Goal: Task Accomplishment & Management: Use online tool/utility

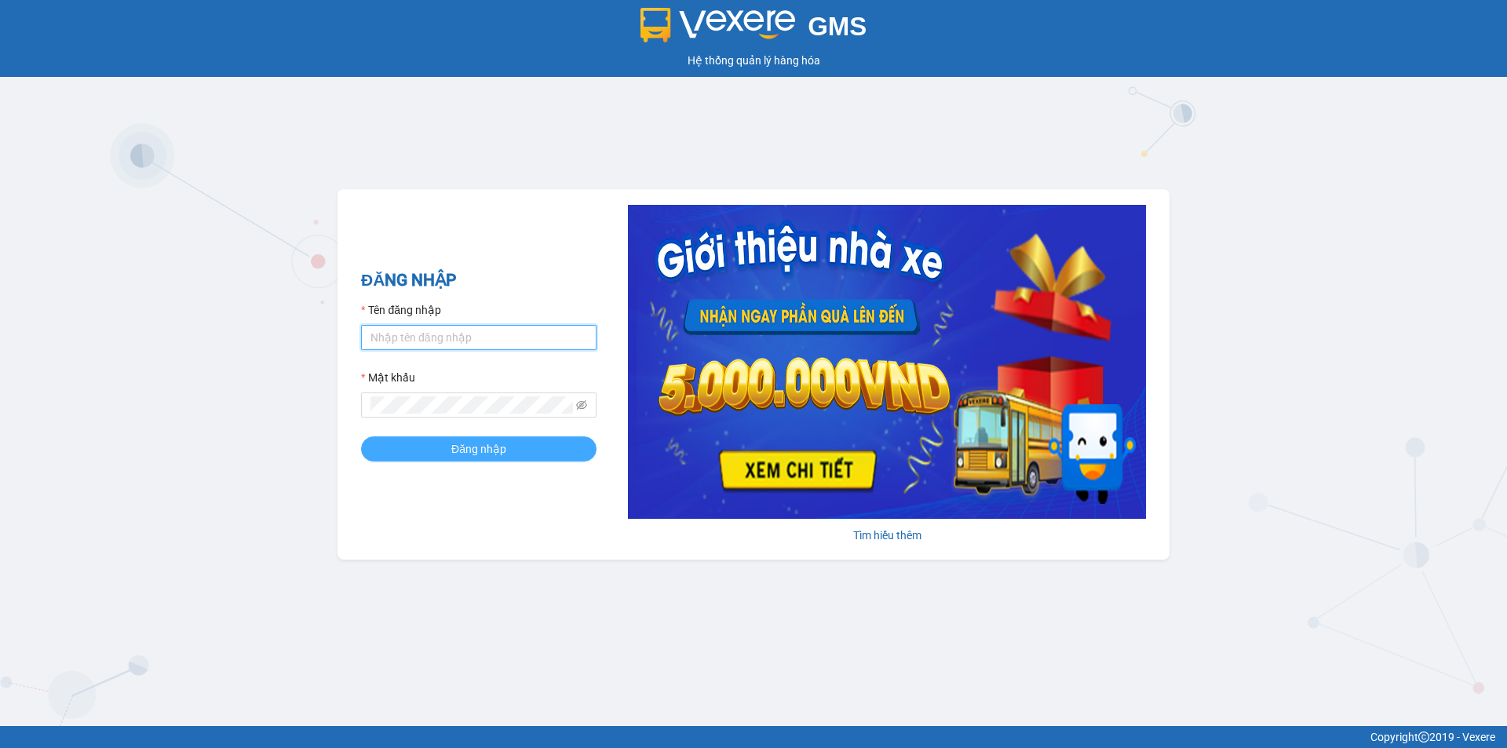
type input "lananh.anhkhangdn"
click at [532, 447] on button "Đăng nhập" at bounding box center [478, 448] width 235 height 25
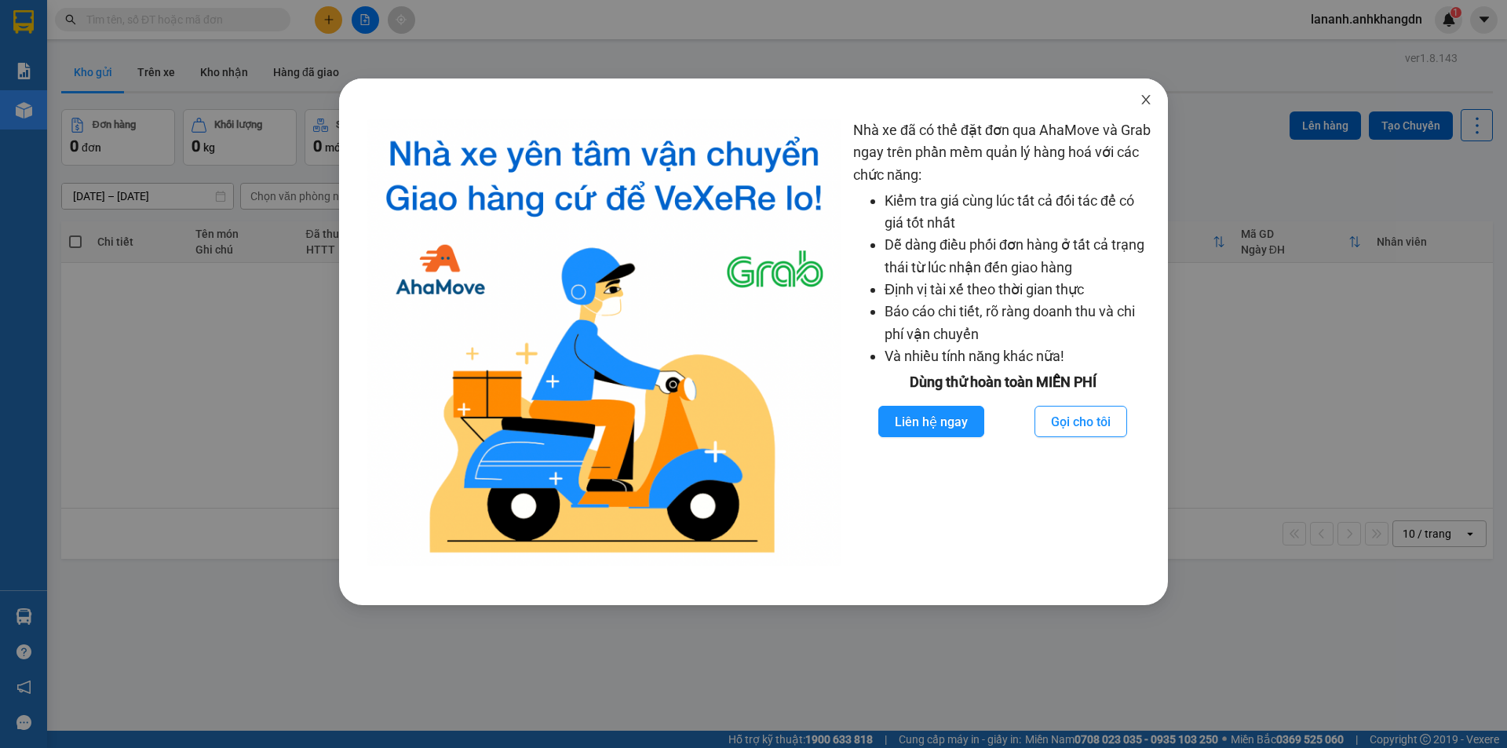
click at [1141, 100] on icon "close" at bounding box center [1146, 99] width 13 height 13
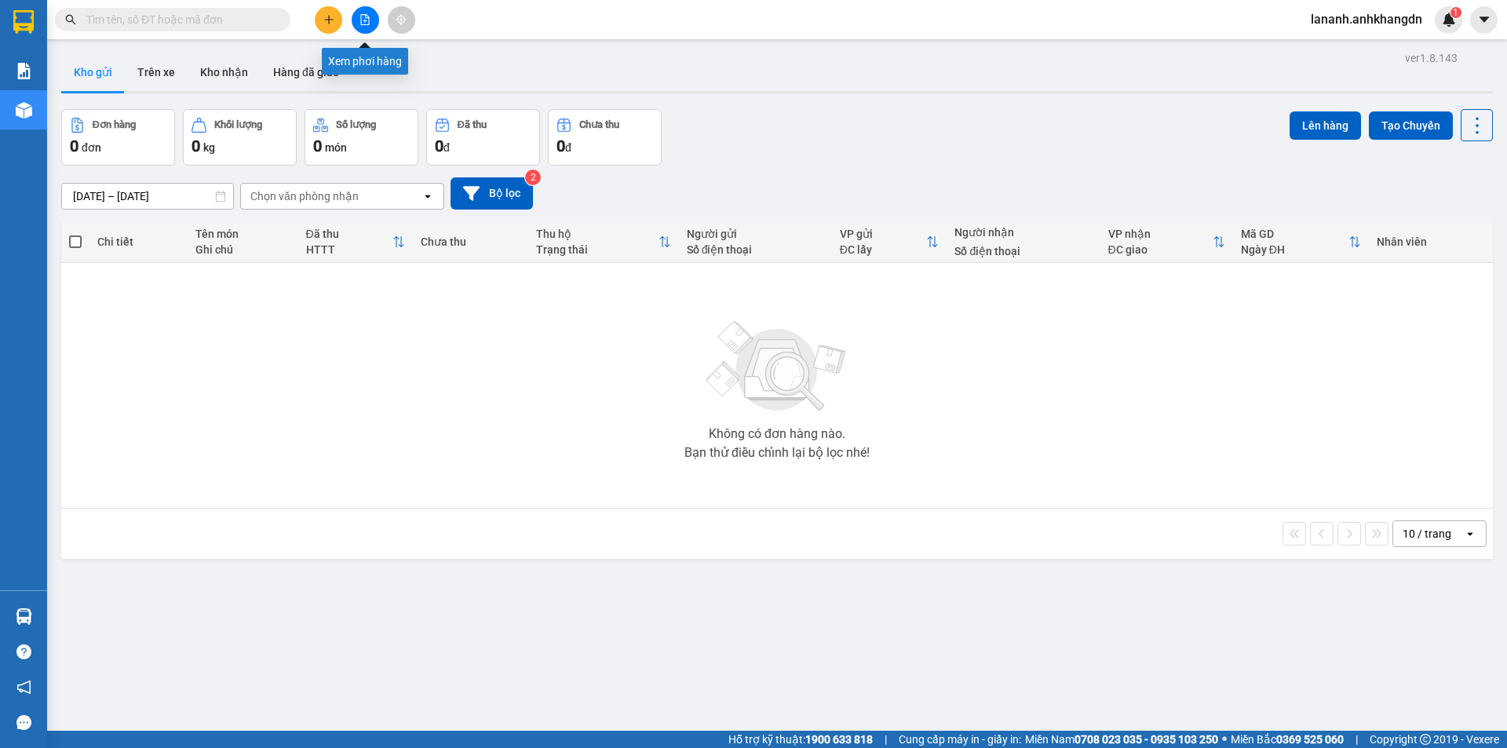
click at [371, 16] on button at bounding box center [365, 19] width 27 height 27
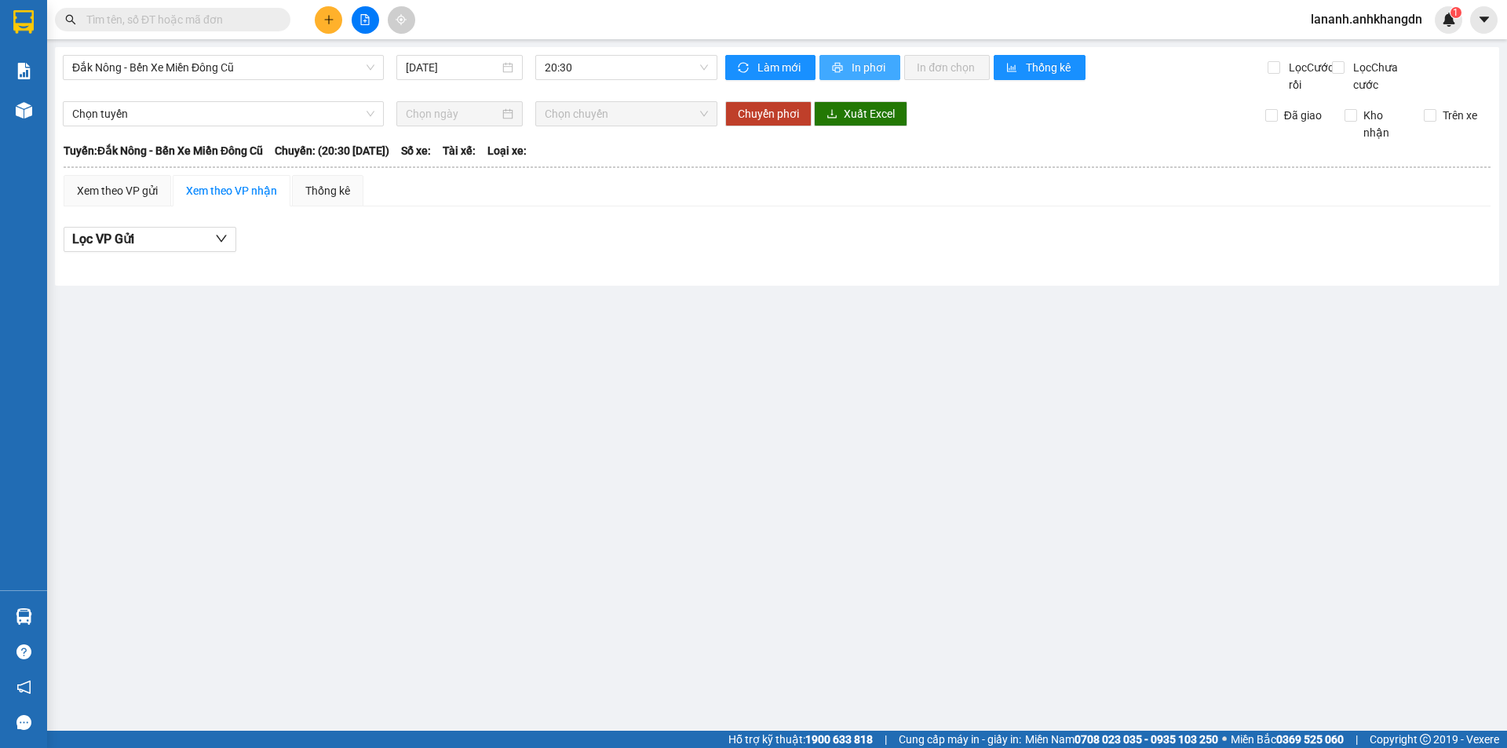
click at [863, 66] on span "In phơi" at bounding box center [870, 67] width 36 height 17
click at [574, 72] on span "20:30" at bounding box center [626, 68] width 163 height 24
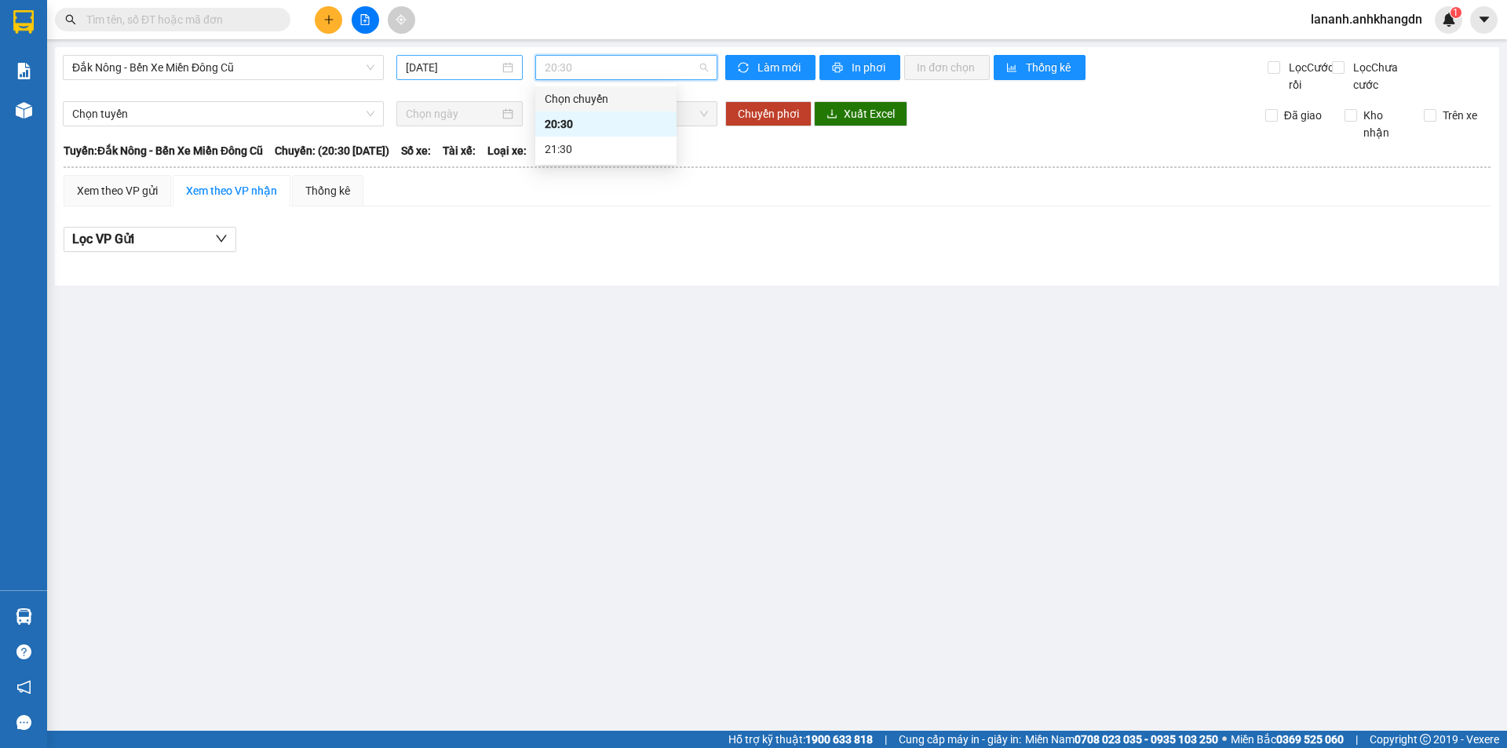
click at [455, 58] on div "[DATE]" at bounding box center [459, 67] width 126 height 25
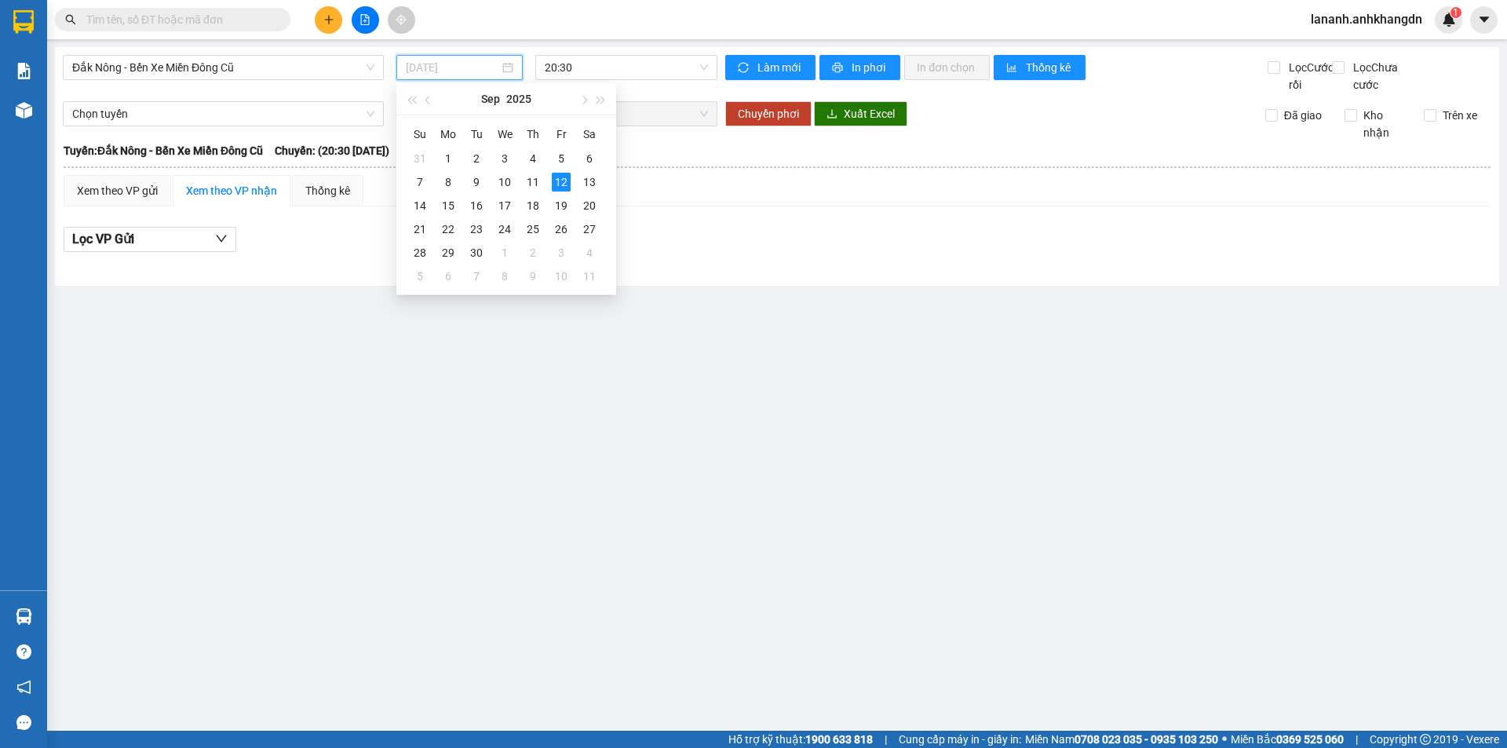
drag, startPoint x: 532, startPoint y: 184, endPoint x: 648, endPoint y: 88, distance: 150.0
click at [538, 181] on div "11" at bounding box center [533, 182] width 19 height 19
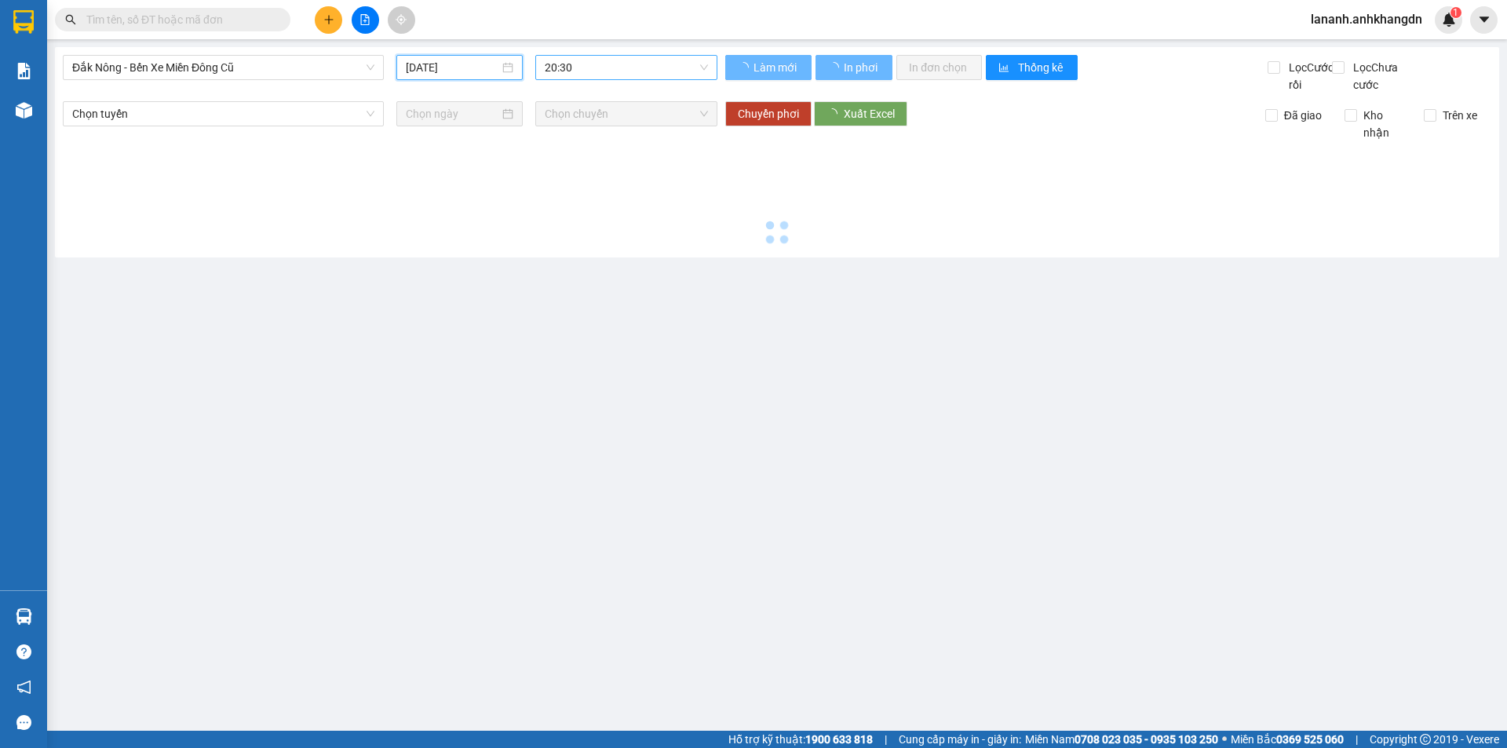
type input "[DATE]"
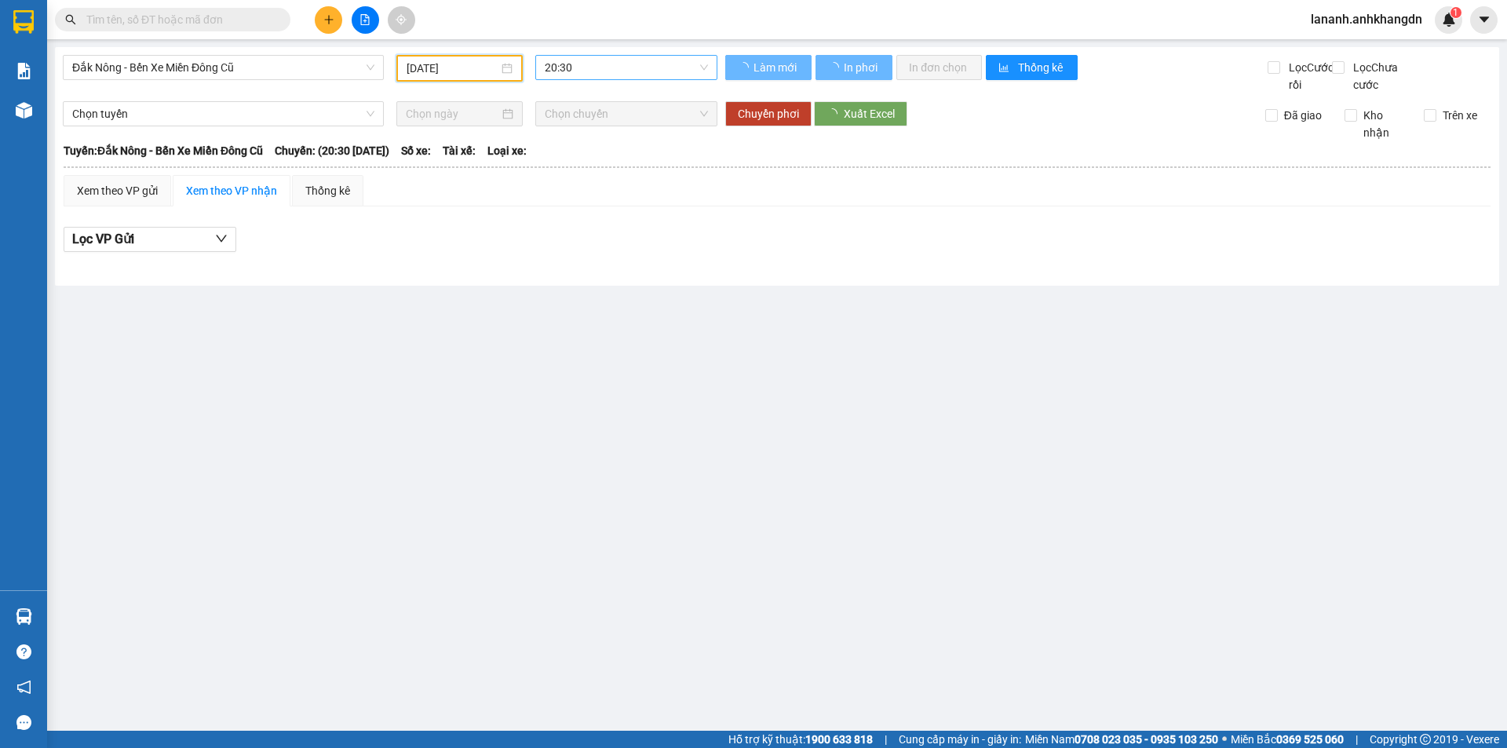
drag, startPoint x: 642, startPoint y: 68, endPoint x: 647, endPoint y: 111, distance: 42.7
click at [642, 69] on span "20:30" at bounding box center [626, 68] width 163 height 24
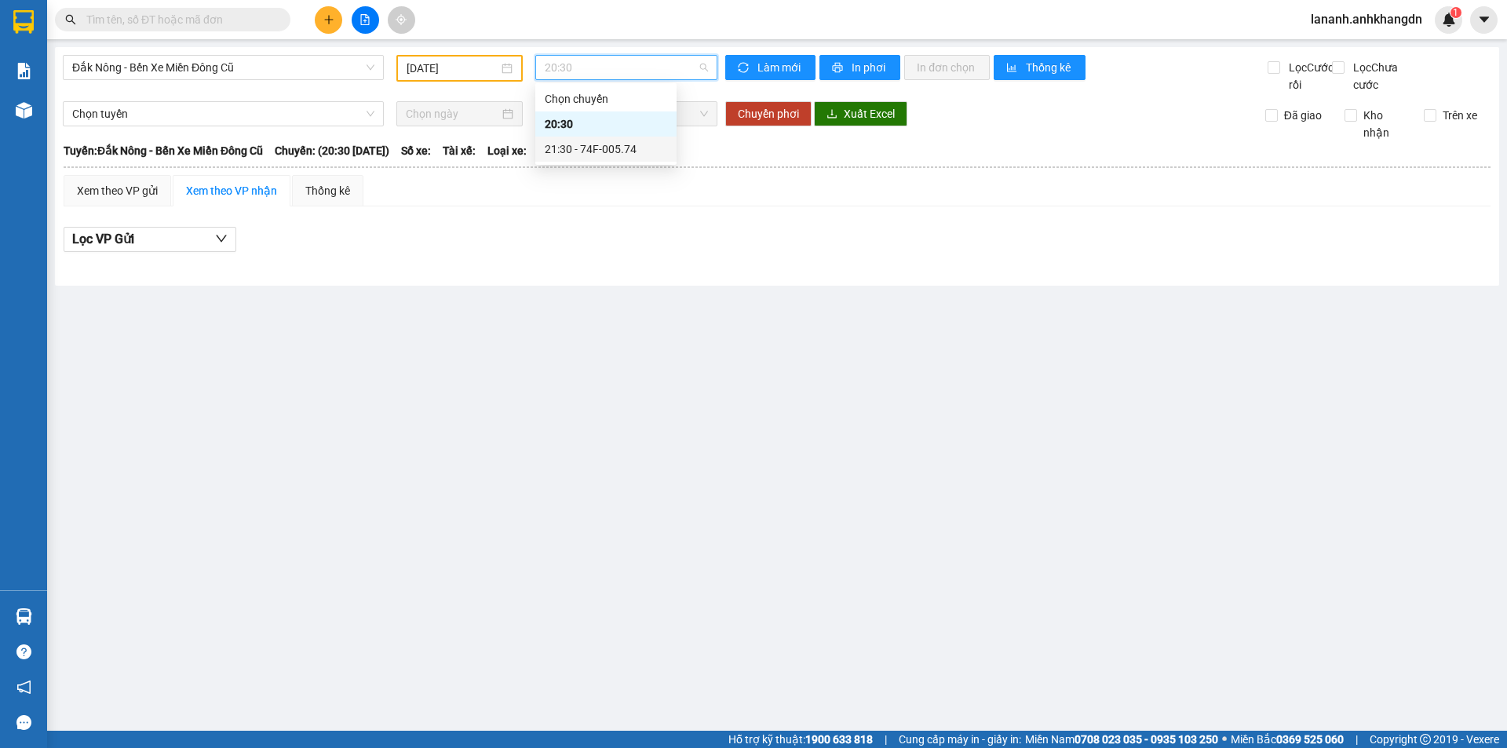
click at [630, 155] on div "21:30 - 74F-005.74" at bounding box center [606, 149] width 122 height 17
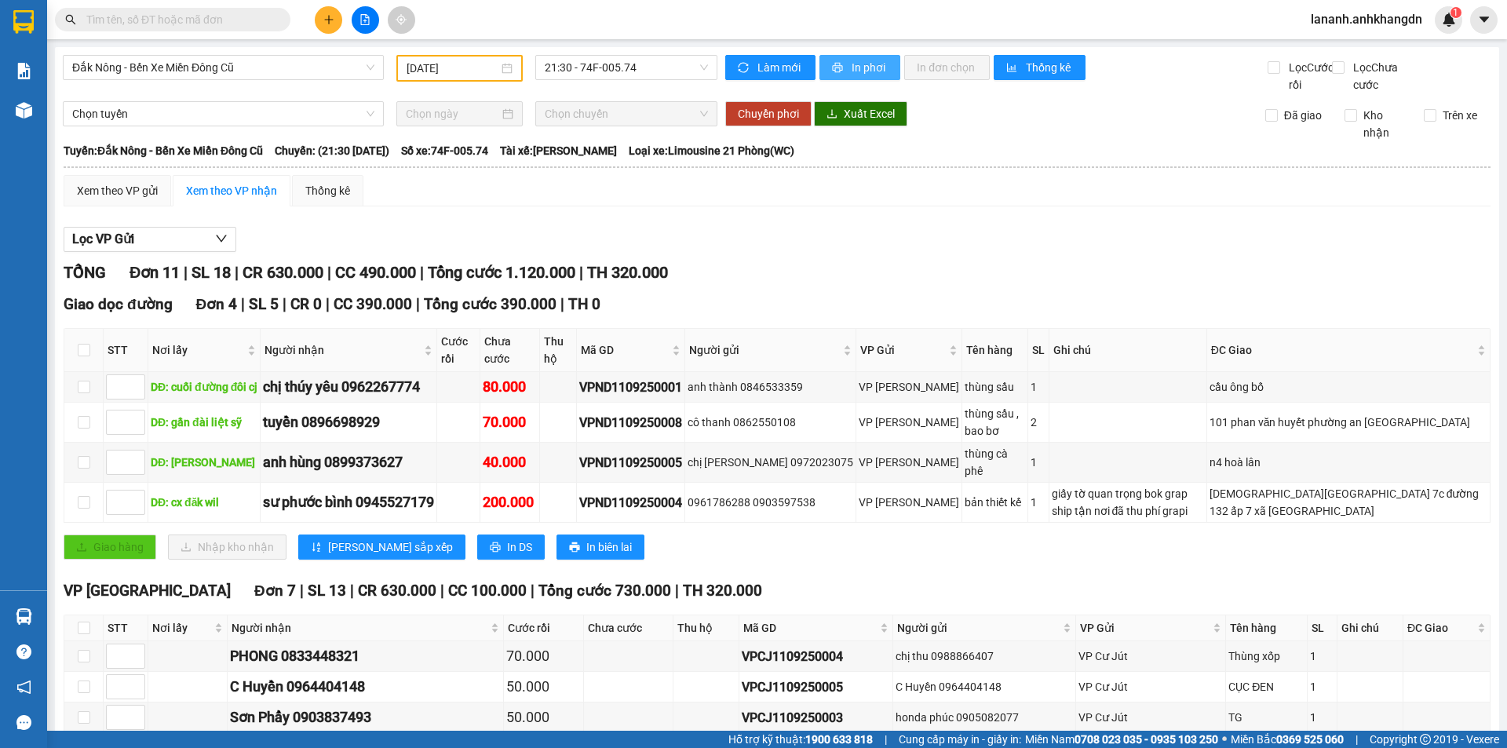
click at [852, 68] on span "In phơi" at bounding box center [870, 67] width 36 height 17
